Goal: Find contact information: Find contact information

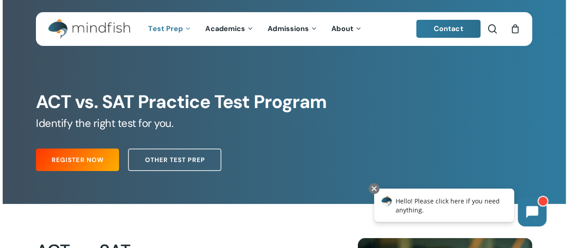
click at [439, 27] on span "Contact" at bounding box center [449, 28] width 30 height 9
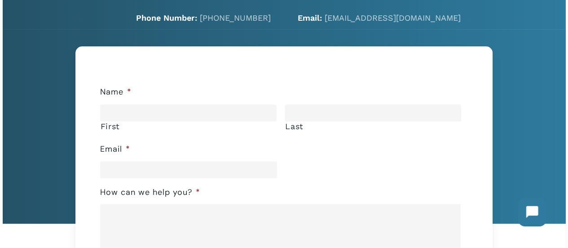
scroll to position [45, 0]
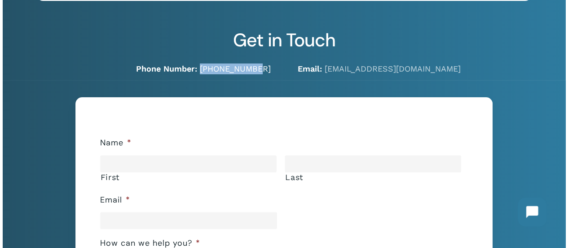
drag, startPoint x: 274, startPoint y: 67, endPoint x: 218, endPoint y: 69, distance: 55.3
click at [218, 69] on div "Phone Number: 720-204-1041" at bounding box center [153, 68] width 262 height 11
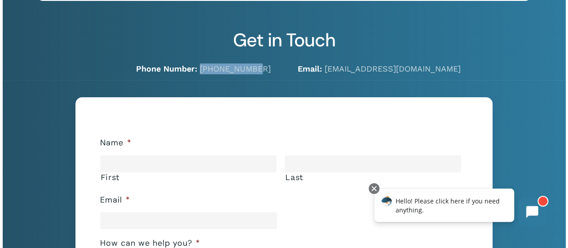
copy link "720-204-1041"
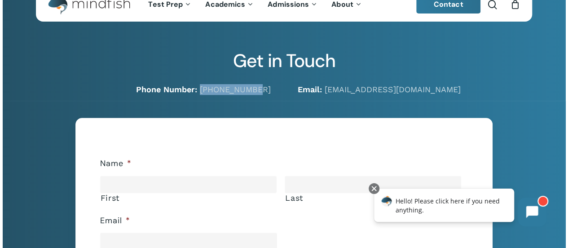
scroll to position [0, 0]
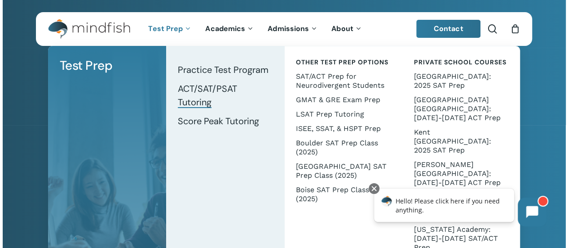
click at [197, 90] on span "ACT/SAT/PSAT Tutoring" at bounding box center [207, 95] width 59 height 25
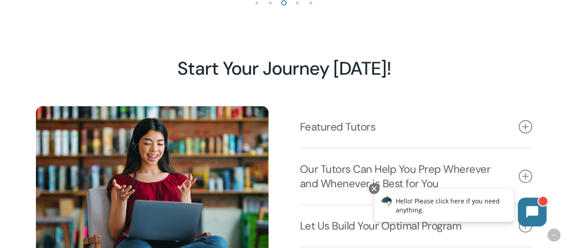
scroll to position [1040, 0]
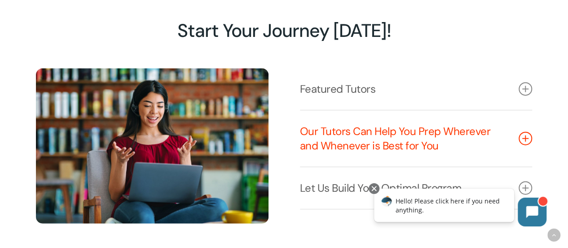
click at [469, 133] on link "Our Tutors Can Help You Prep Wherever and Whenever is Best for You" at bounding box center [416, 139] width 233 height 56
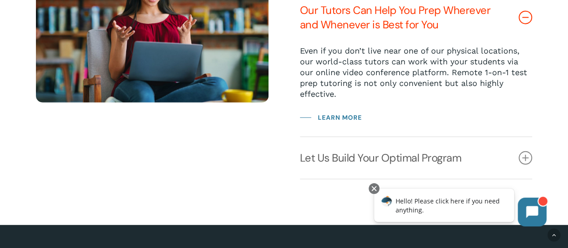
scroll to position [1175, 0]
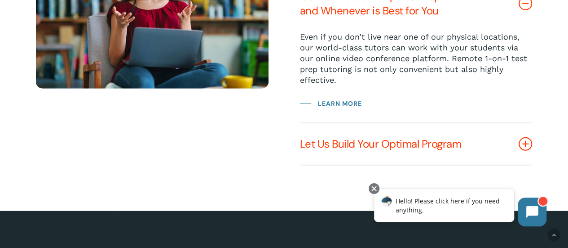
click at [469, 140] on link "Let Us Build Your Optimal Program" at bounding box center [416, 143] width 233 height 41
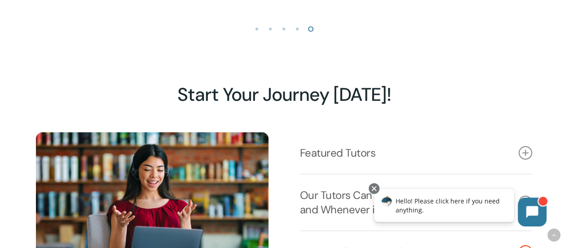
scroll to position [1040, 0]
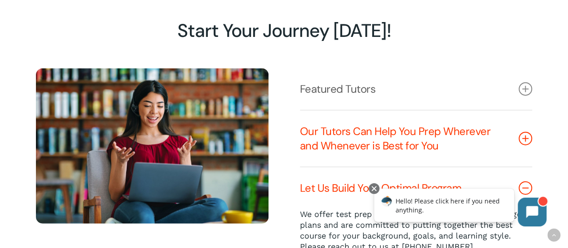
click at [348, 136] on link "Our Tutors Can Help You Prep Wherever and Whenever is Best for You" at bounding box center [416, 139] width 233 height 56
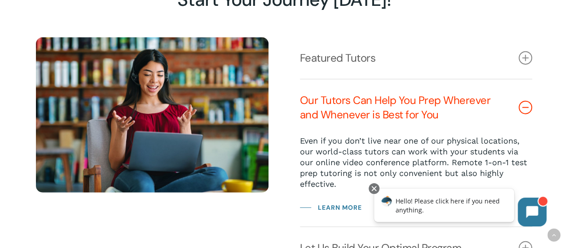
scroll to position [1085, 0]
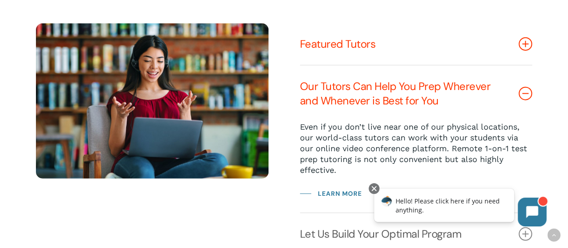
click at [341, 51] on link "Featured Tutors" at bounding box center [416, 43] width 233 height 41
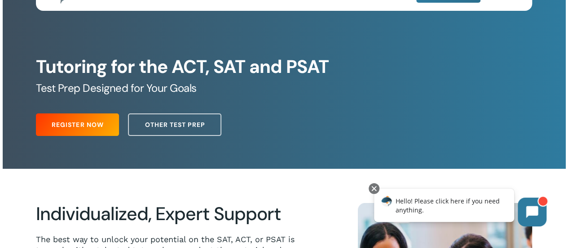
scroll to position [0, 0]
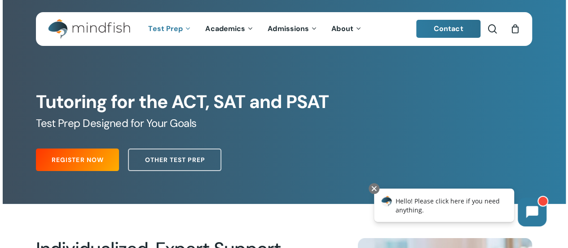
click at [456, 24] on span "Contact" at bounding box center [449, 28] width 30 height 9
